Goal: Task Accomplishment & Management: Manage account settings

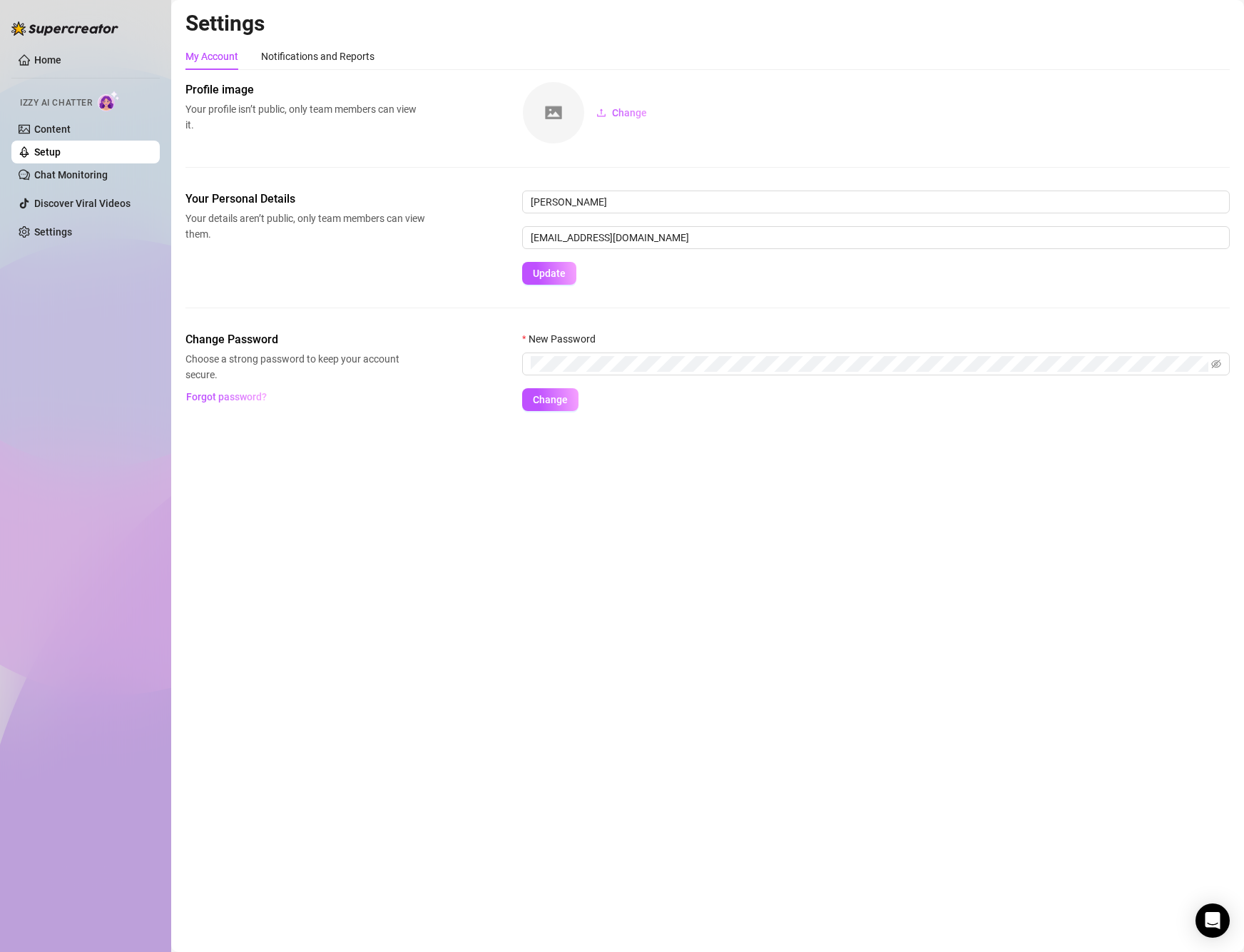
click at [61, 154] on link "Setup" at bounding box center [47, 152] width 26 height 12
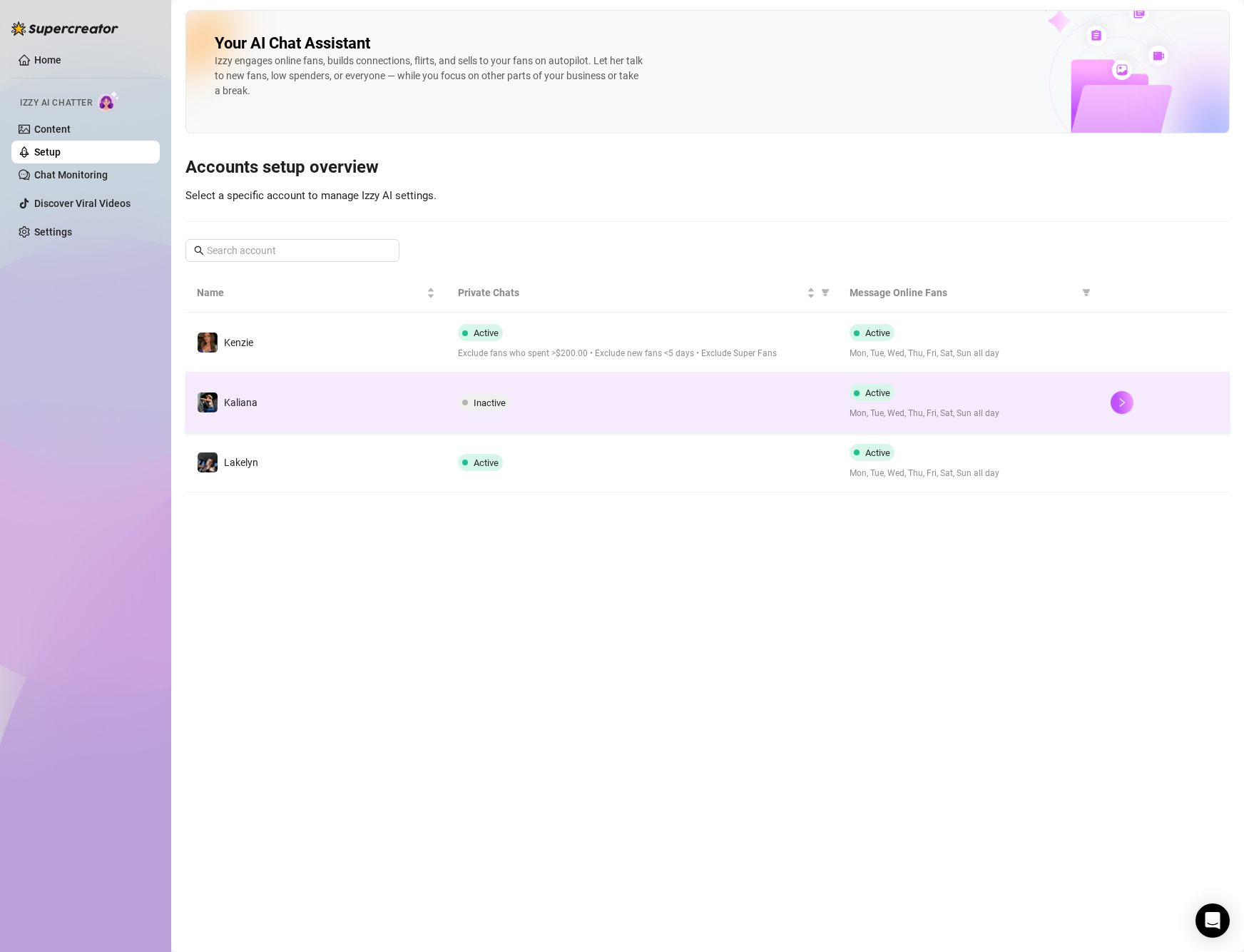
click at [1082, 406] on div "Active Mon, Tue, Wed, Thu, Fri, Sat, Sun all day" at bounding box center [969, 402] width 238 height 37
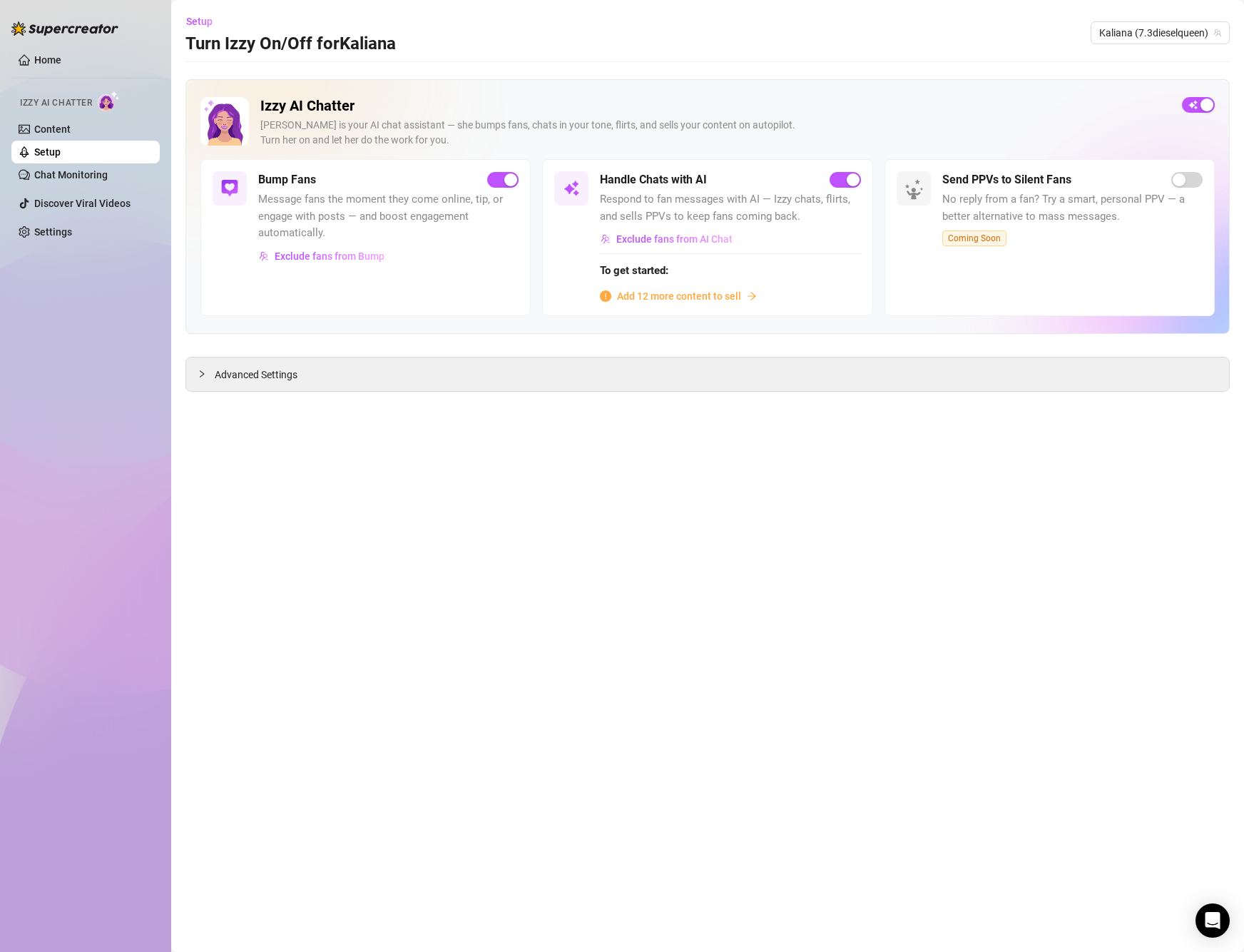
click at [694, 300] on span "Add 12 more content to sell" at bounding box center [679, 296] width 124 height 15
click at [1203, 107] on span "button" at bounding box center [1198, 105] width 33 height 15
click at [1201, 101] on button "button" at bounding box center [1198, 105] width 33 height 15
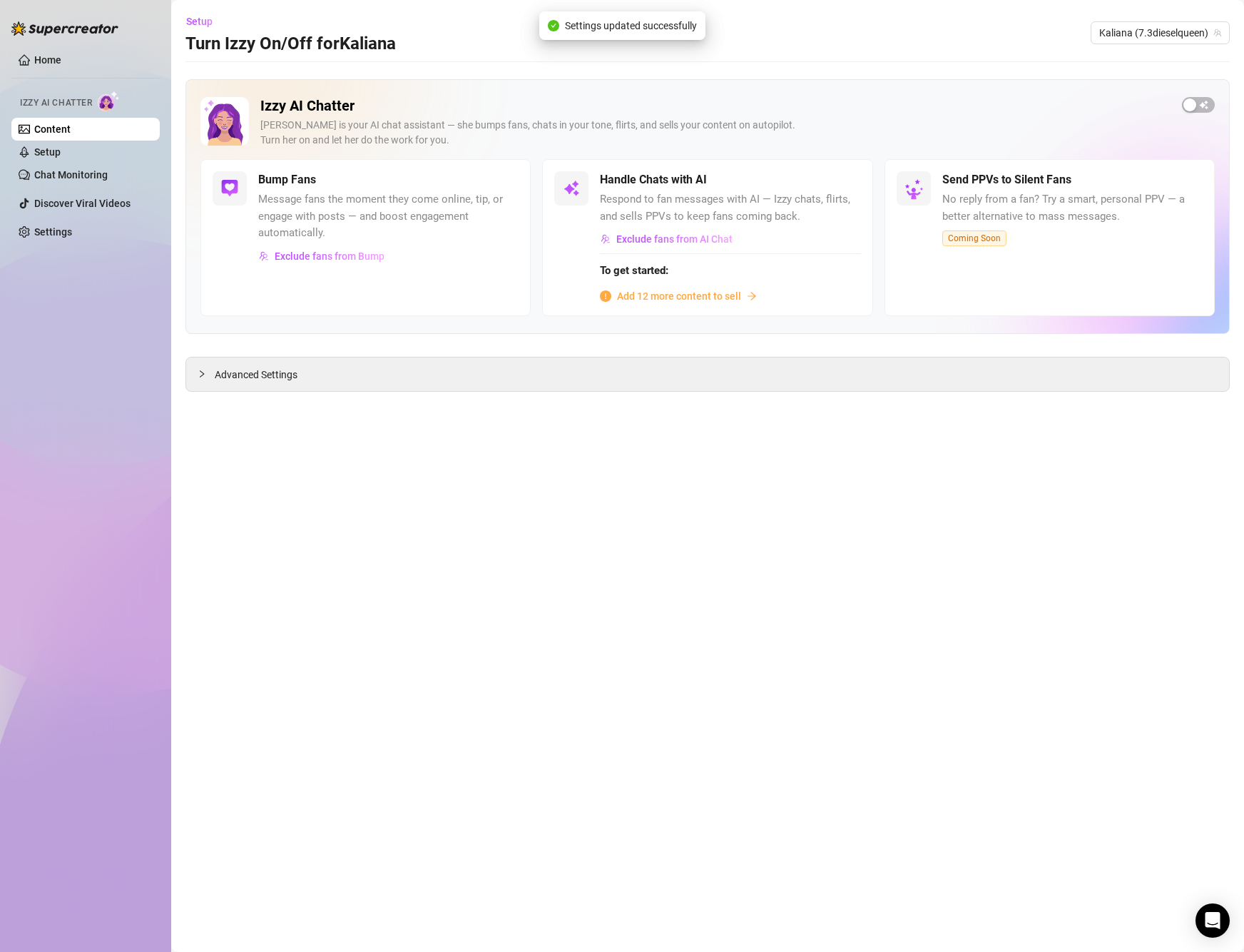
click at [1034, 451] on main "Setup Turn Izzy On/Off for [PERSON_NAME] (7.3dieselqueen) Izzy AI Chatter [PERS…" at bounding box center [708, 476] width 1073 height 952
